Goal: Check status: Check status

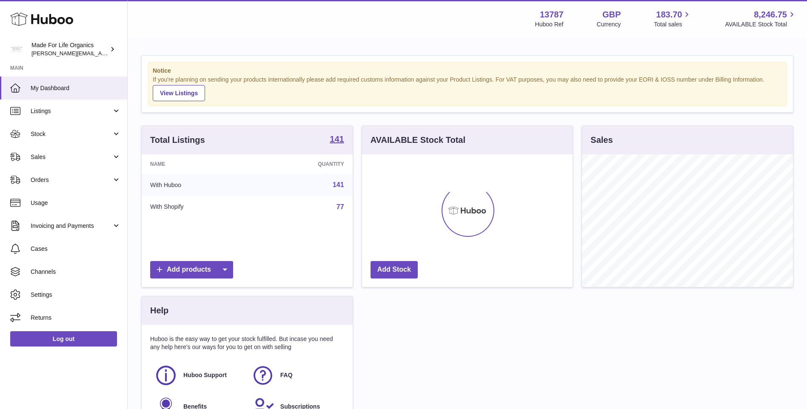
scroll to position [133, 211]
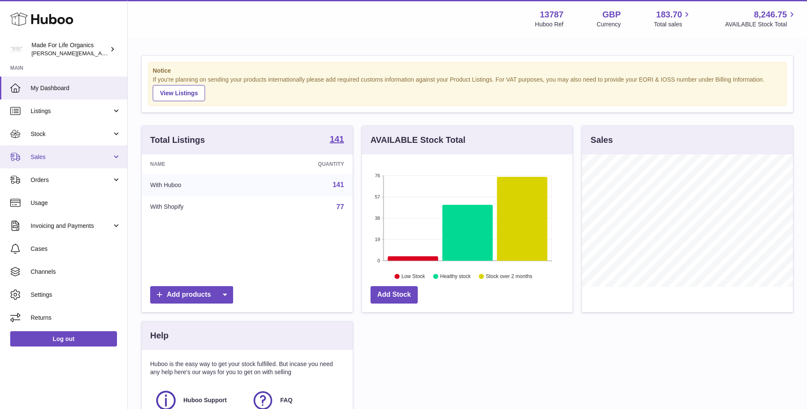
drag, startPoint x: 40, startPoint y: 157, endPoint x: 42, endPoint y: 195, distance: 37.9
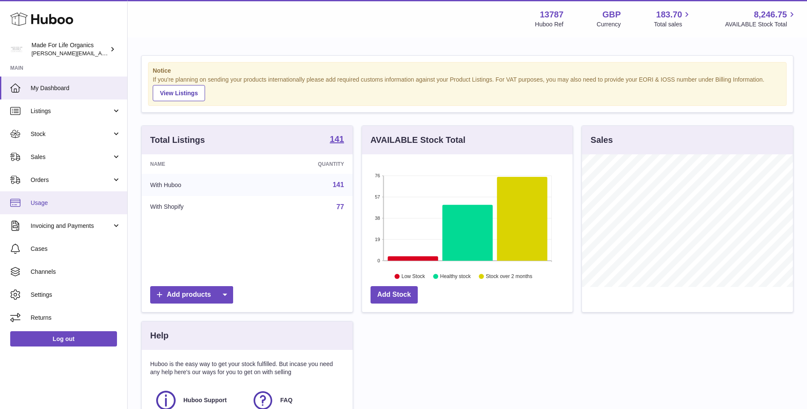
click at [40, 157] on span "Sales" at bounding box center [71, 157] width 81 height 8
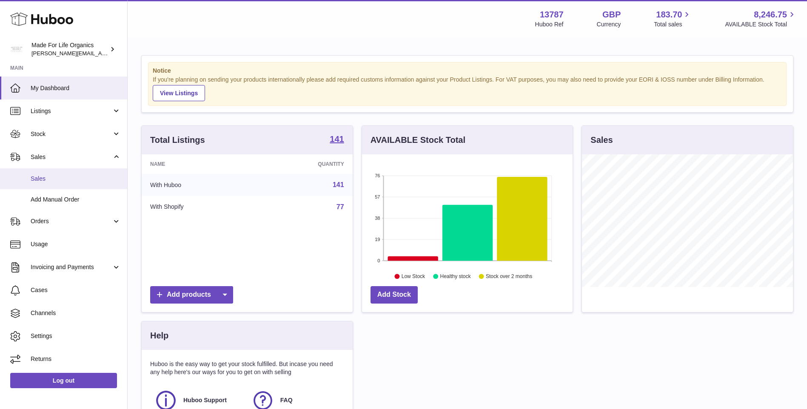
click at [35, 183] on span "Sales" at bounding box center [76, 179] width 90 height 8
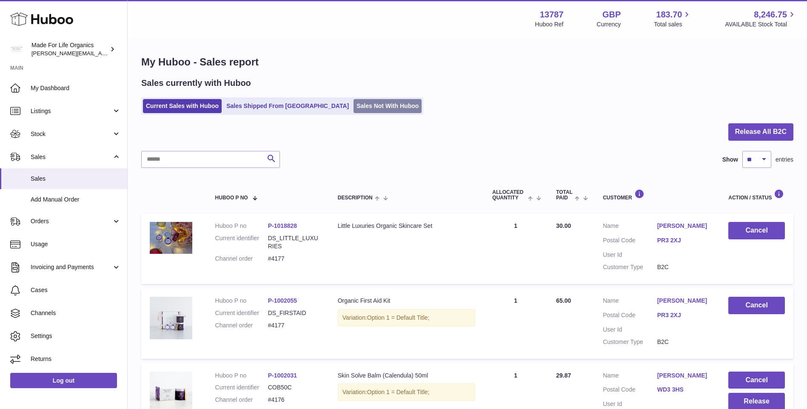
click at [354, 105] on link "Sales Not With Huboo" at bounding box center [388, 106] width 68 height 14
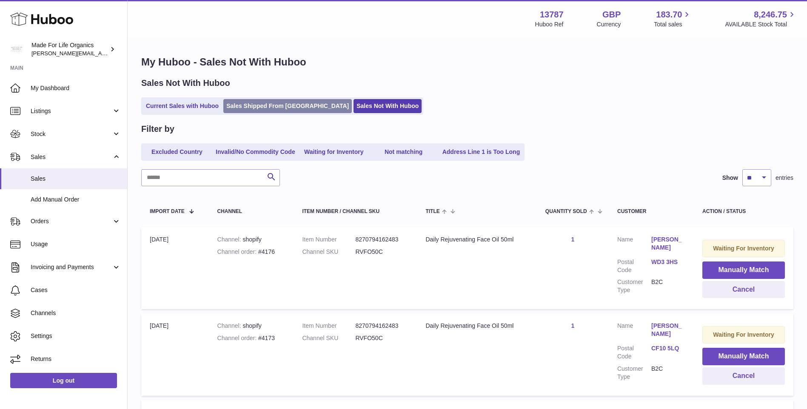
click at [255, 107] on link "Sales Shipped From [GEOGRAPHIC_DATA]" at bounding box center [287, 106] width 129 height 14
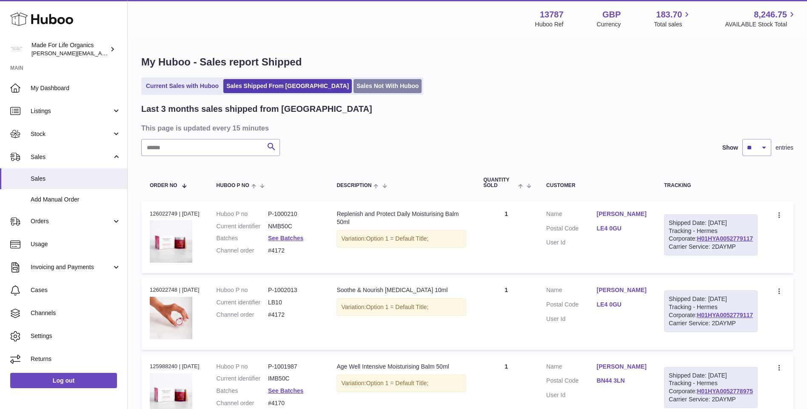
click at [354, 86] on link "Sales Not With Huboo" at bounding box center [388, 86] width 68 height 14
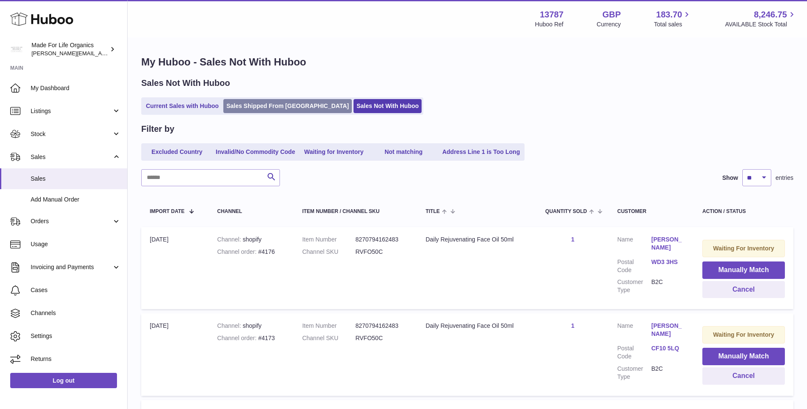
click at [237, 104] on link "Sales Shipped From [GEOGRAPHIC_DATA]" at bounding box center [287, 106] width 129 height 14
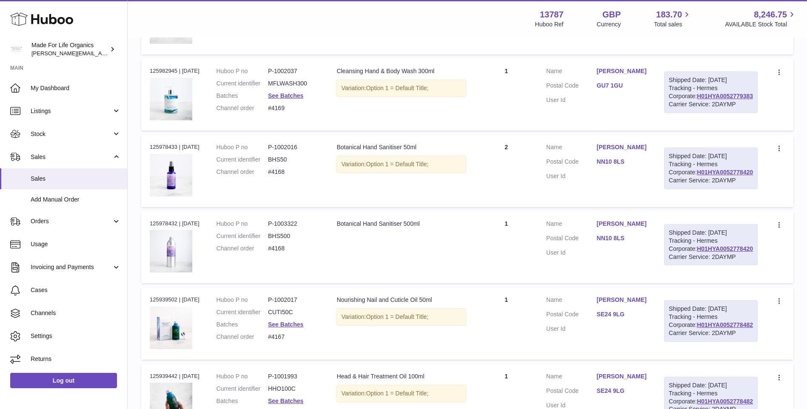
scroll to position [426, 0]
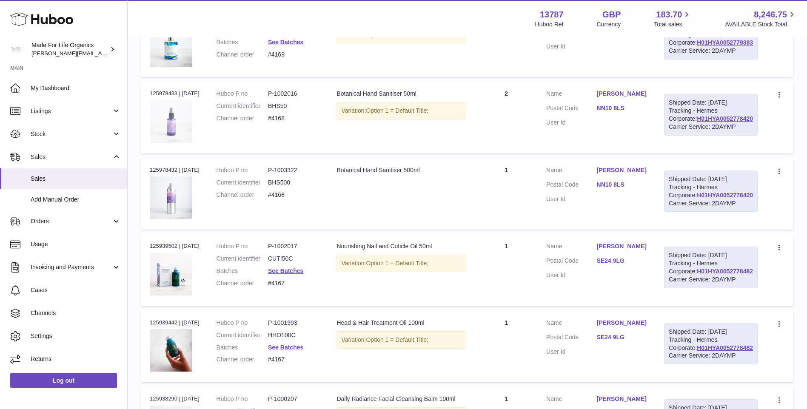
click at [188, 143] on img at bounding box center [171, 121] width 43 height 43
click at [40, 221] on span "Orders" at bounding box center [71, 221] width 81 height 8
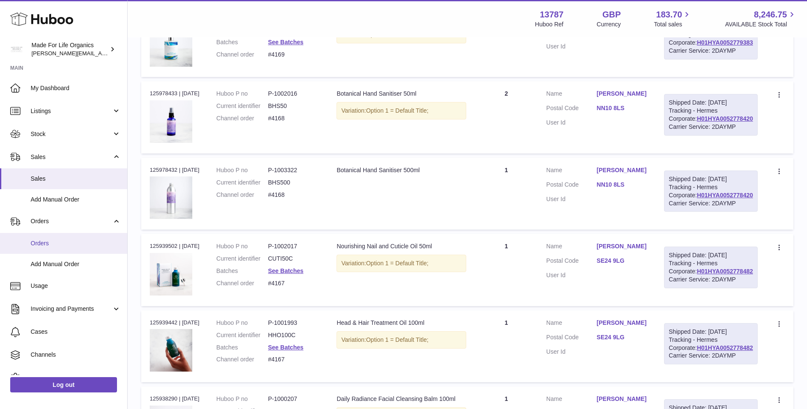
click at [42, 247] on span "Orders" at bounding box center [76, 244] width 90 height 8
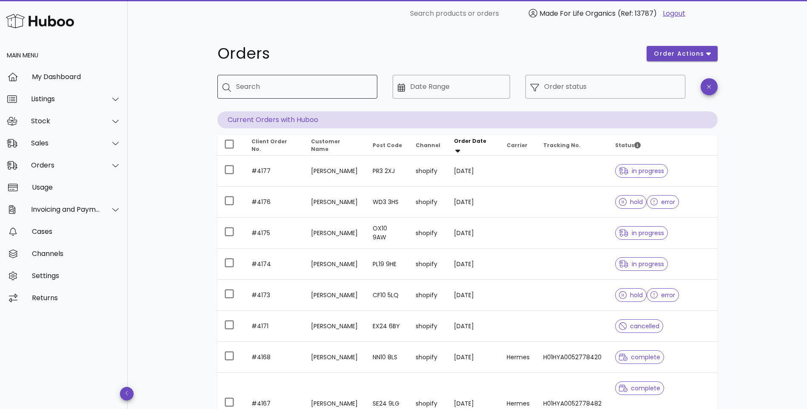
click at [314, 86] on input "Search" at bounding box center [303, 87] width 134 height 14
type input "**********"
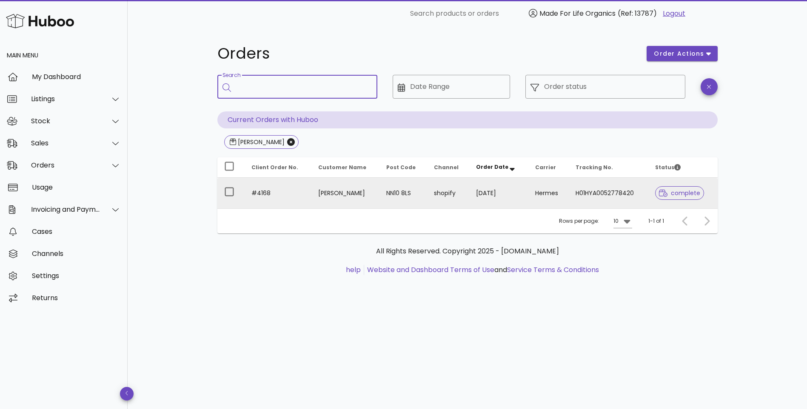
click at [485, 191] on td "05/10/2025" at bounding box center [498, 193] width 59 height 31
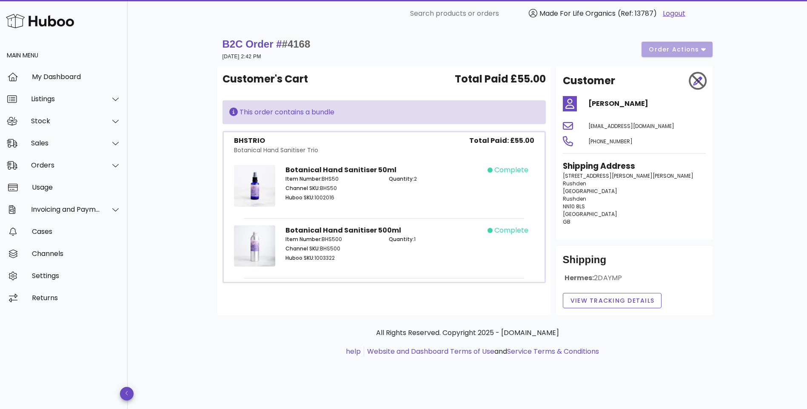
drag, startPoint x: 264, startPoint y: 139, endPoint x: 231, endPoint y: 141, distance: 33.2
click at [231, 141] on div "BHSTRIO Botanical Hand Sanitiser Trio Total Paid: £55.00" at bounding box center [384, 147] width 314 height 23
copy div "BHSTRIO"
